Goal: Task Accomplishment & Management: Manage account settings

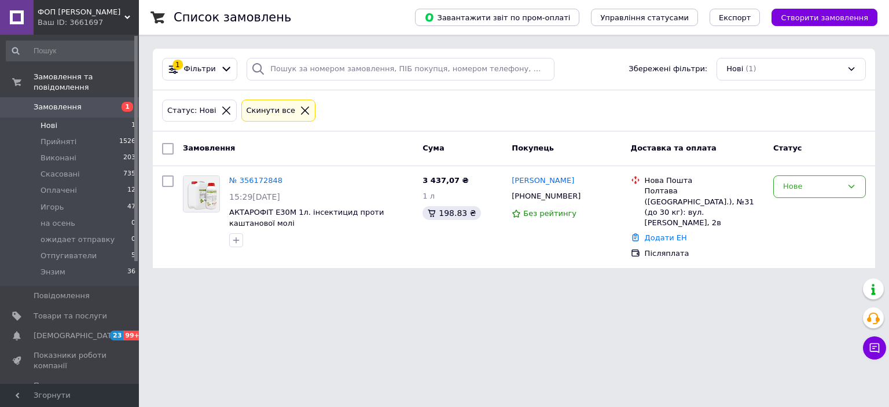
click at [58, 117] on li "Нові 1" at bounding box center [71, 125] width 142 height 16
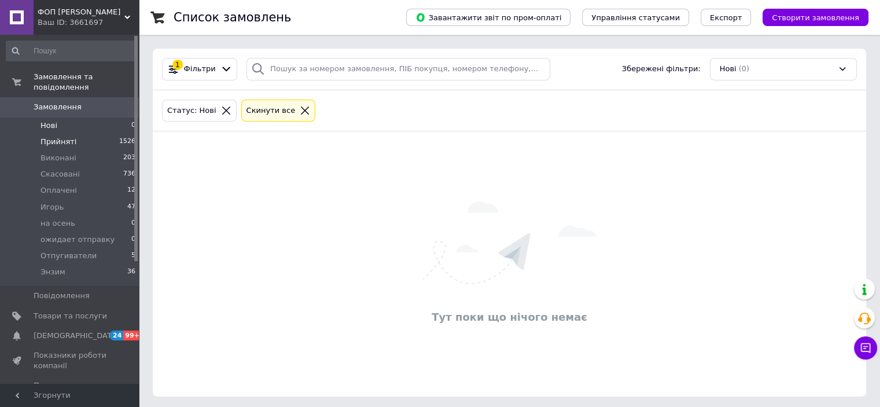
click at [57, 137] on span "Прийняті" at bounding box center [59, 142] width 36 height 10
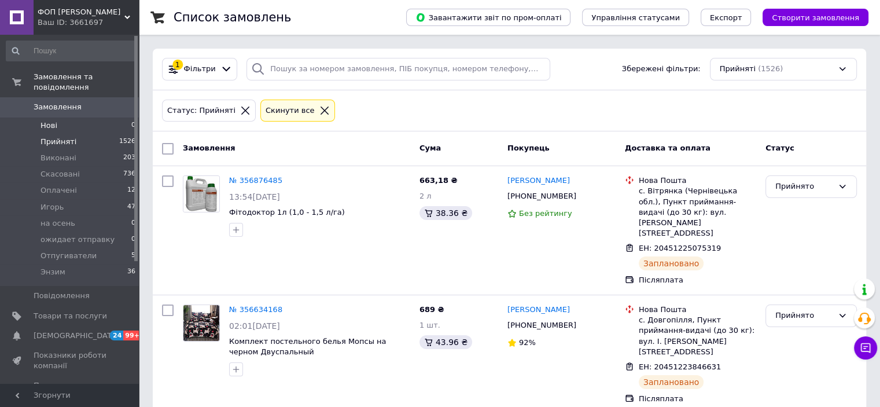
click at [61, 117] on li "Нові 0" at bounding box center [71, 125] width 142 height 16
